Goal: Information Seeking & Learning: Learn about a topic

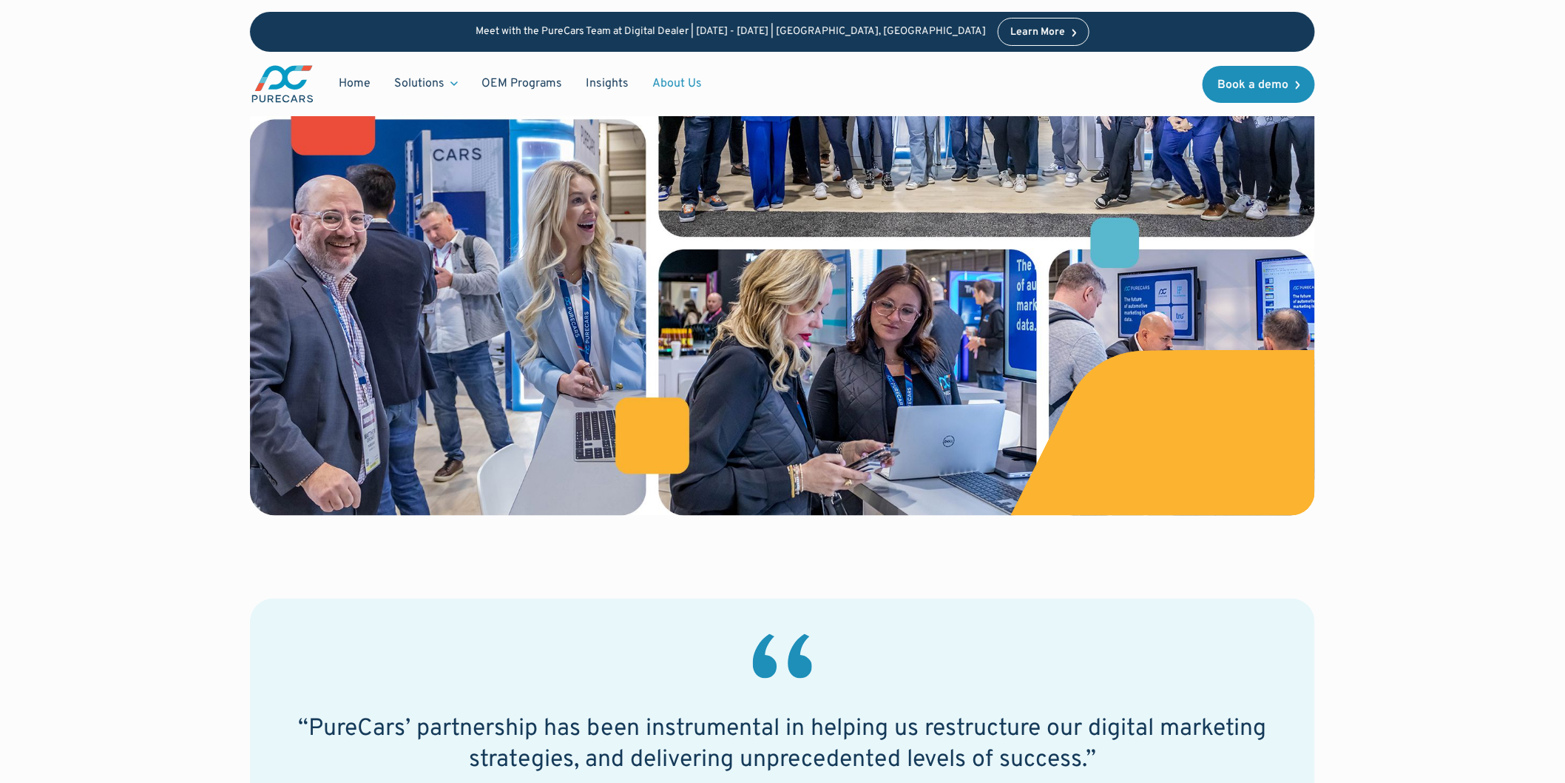
scroll to position [164, 0]
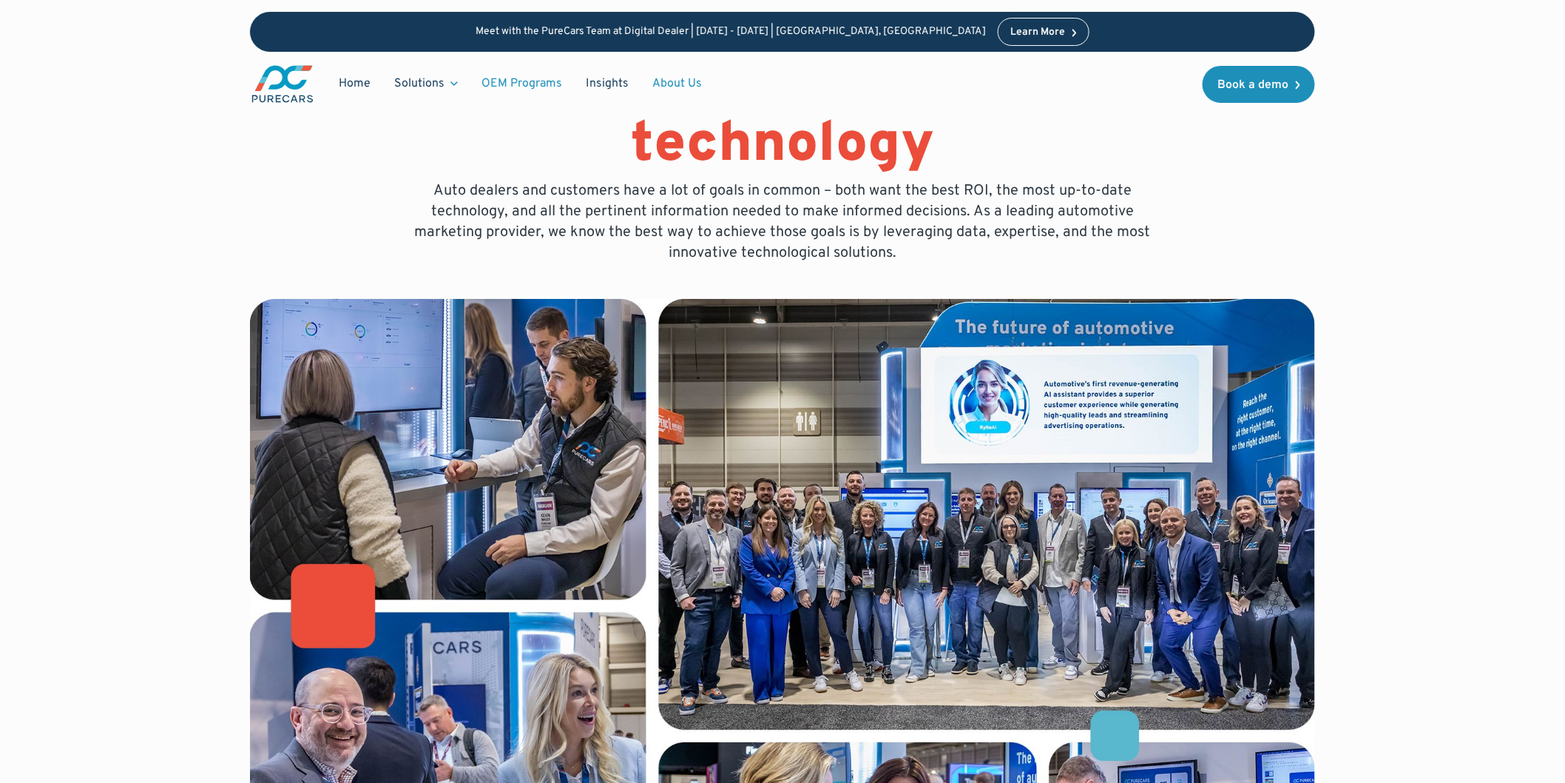
click at [544, 86] on link "OEM Programs" at bounding box center [522, 84] width 104 height 28
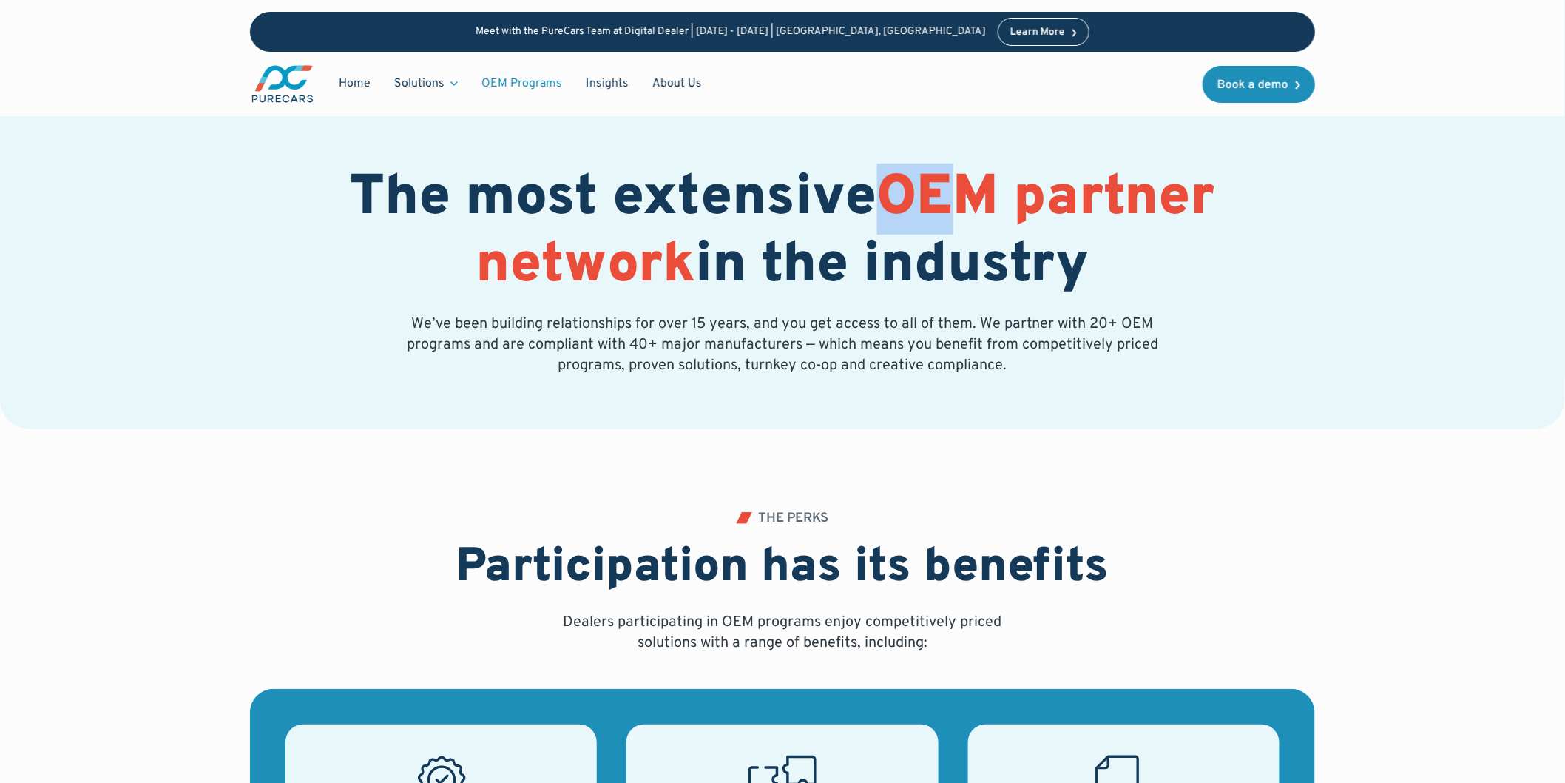
drag, startPoint x: 884, startPoint y: 197, endPoint x: 982, endPoint y: 187, distance: 98.8
click at [978, 189] on span "OEM partner network" at bounding box center [845, 232] width 739 height 138
click at [1303, 196] on h1 "The most extensive OEM partner network in the industry" at bounding box center [782, 233] width 1065 height 135
